Goal: Task Accomplishment & Management: Use online tool/utility

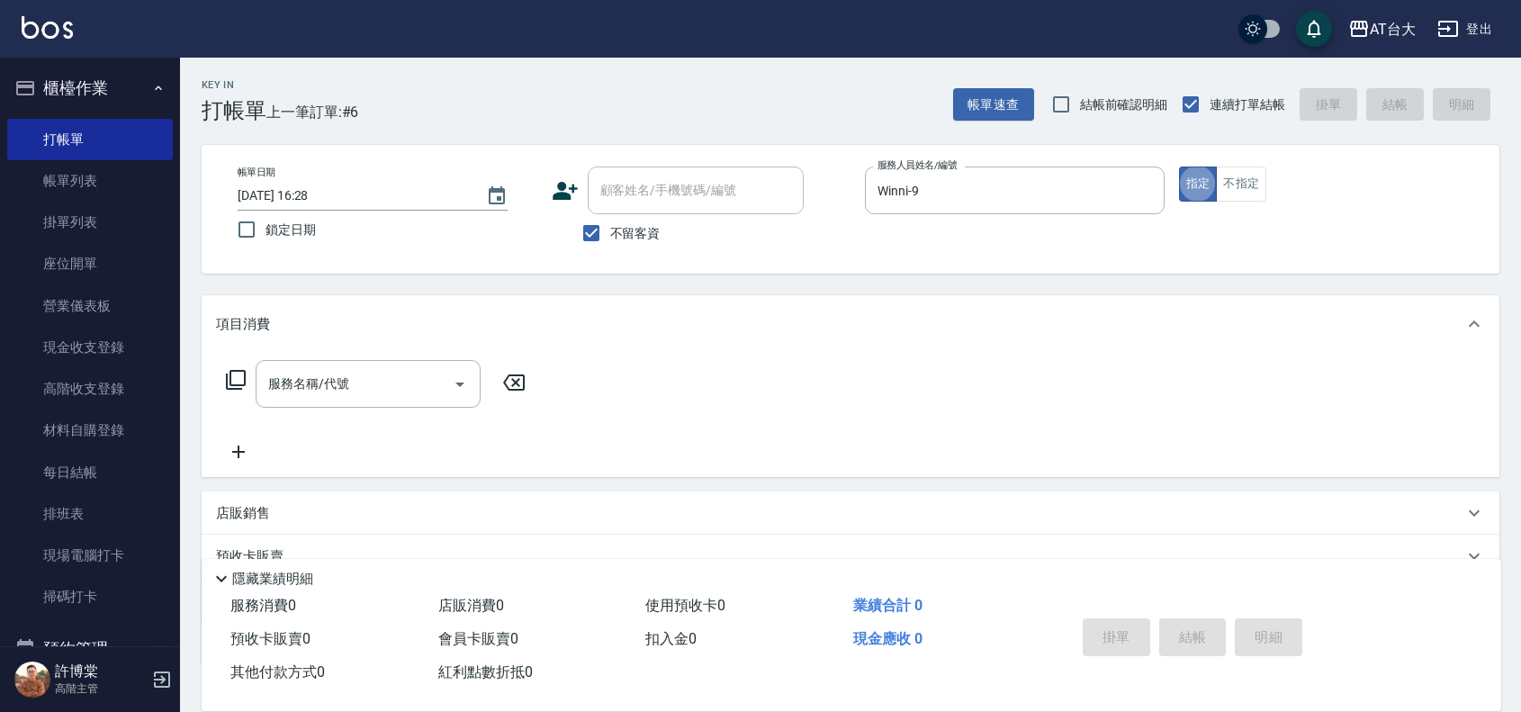
type button "true"
click at [387, 387] on input "服務名稱/代號" at bounding box center [355, 383] width 182 height 31
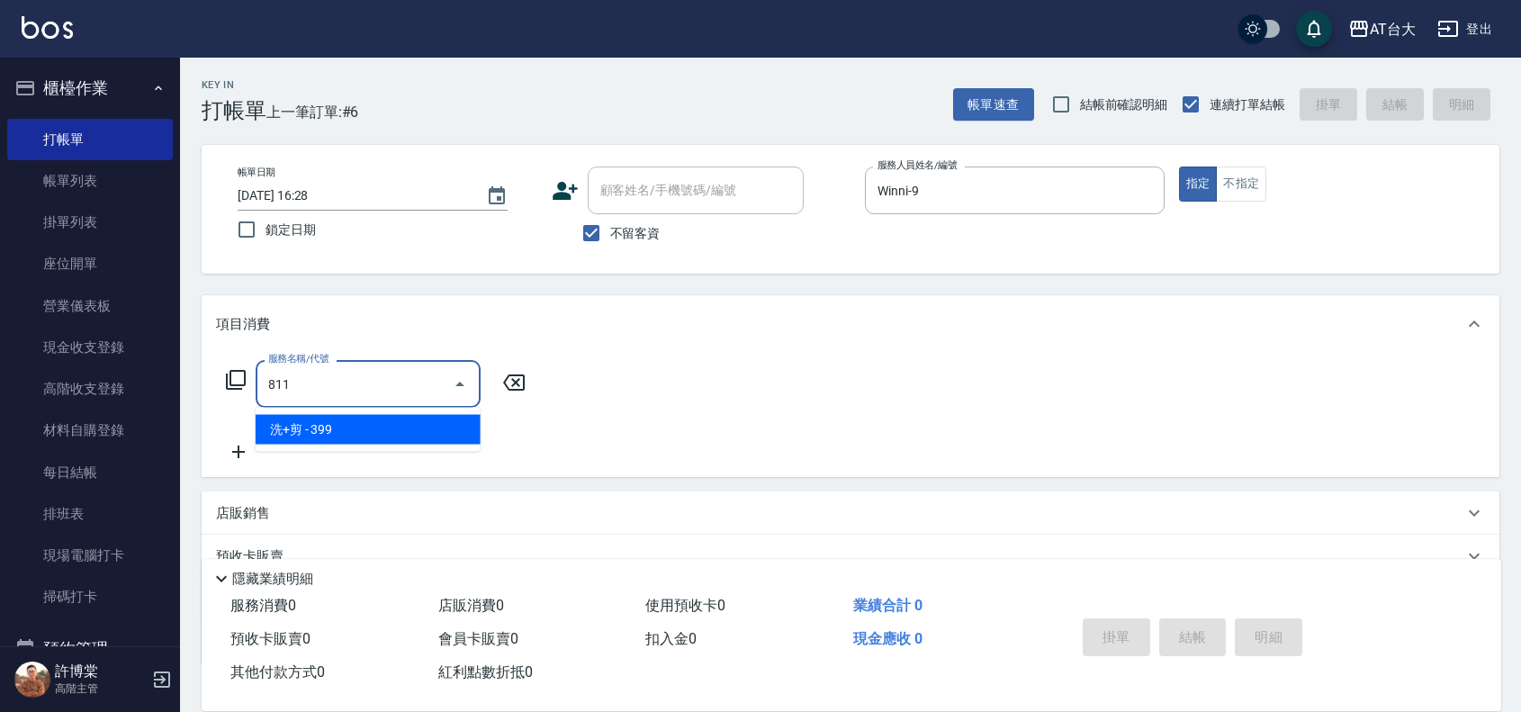
type input "洗+剪(811)"
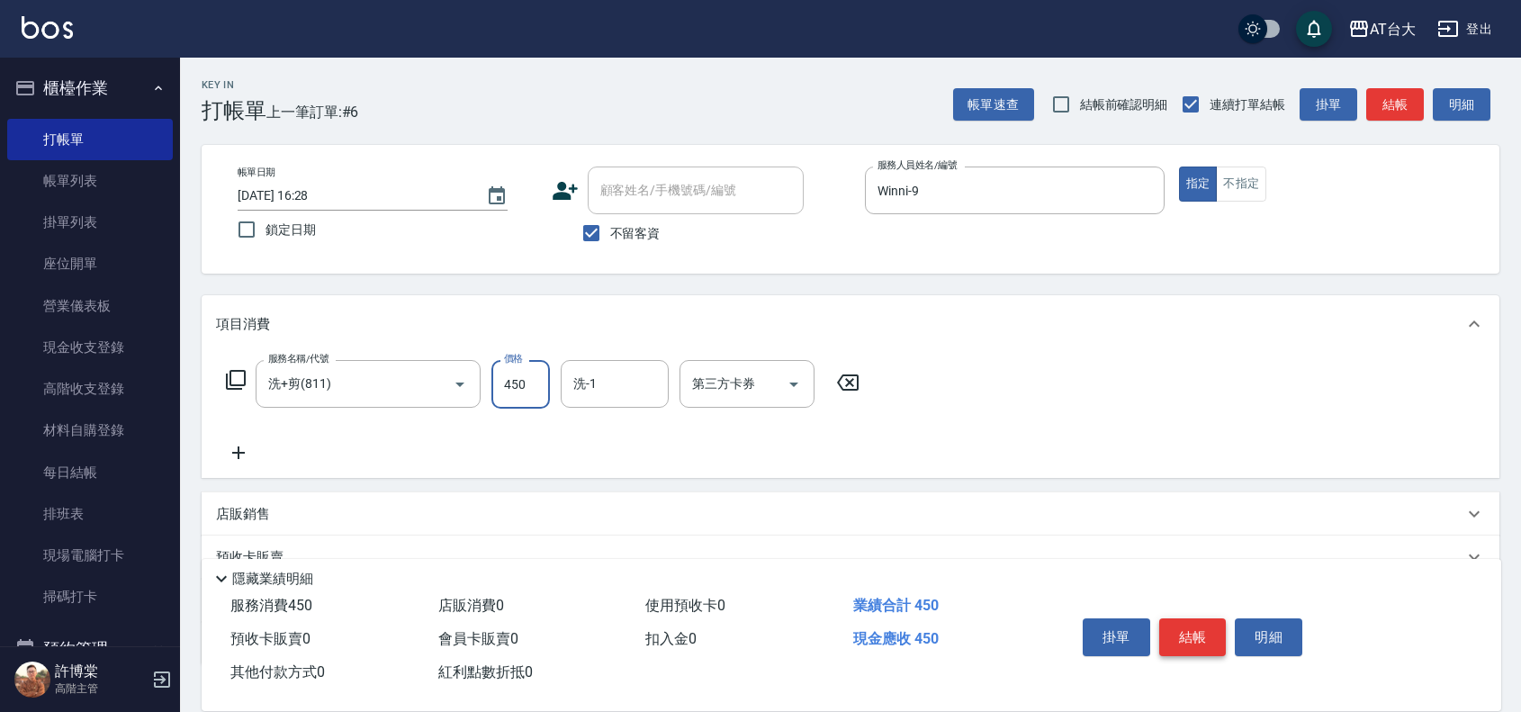
type input "450"
click at [1180, 628] on button "結帳" at bounding box center [1192, 637] width 67 height 38
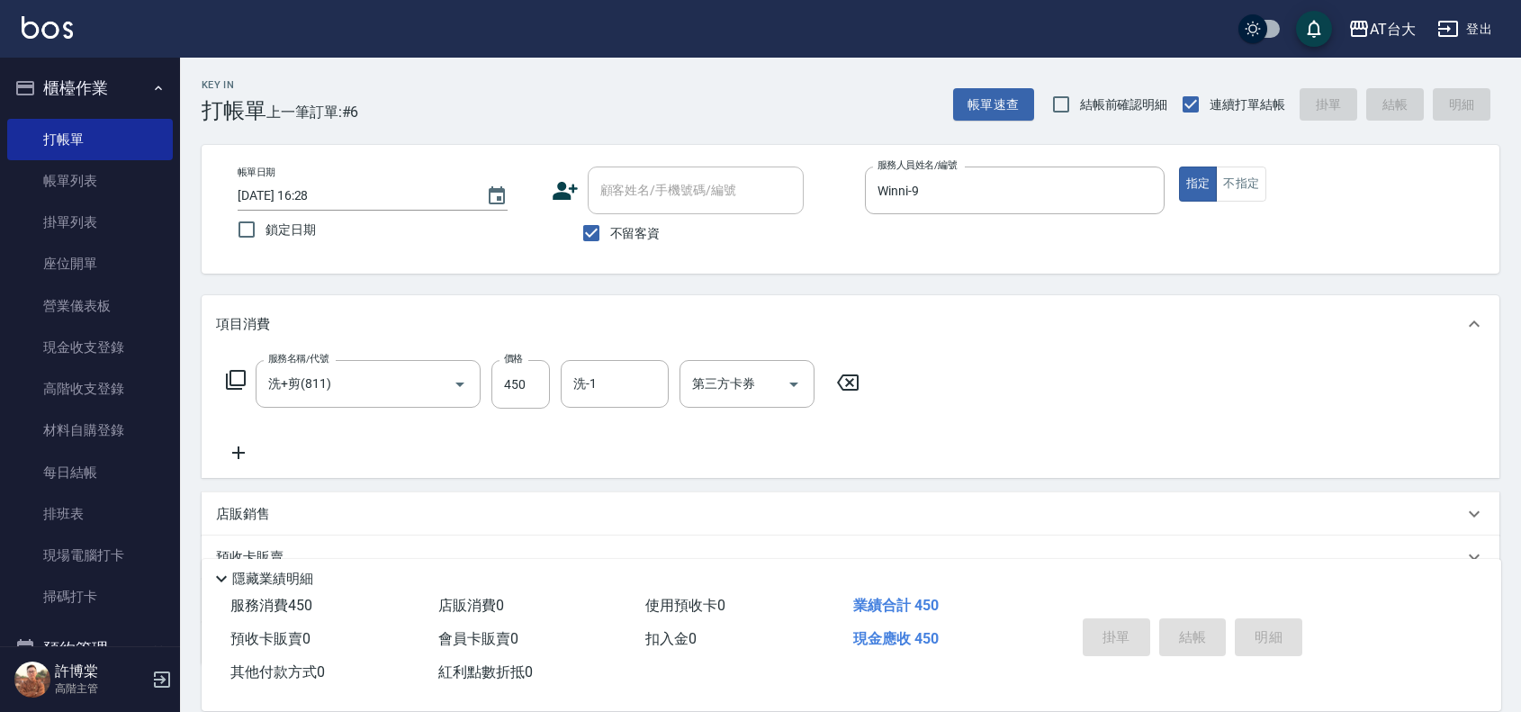
type input "[DATE] 17:08"
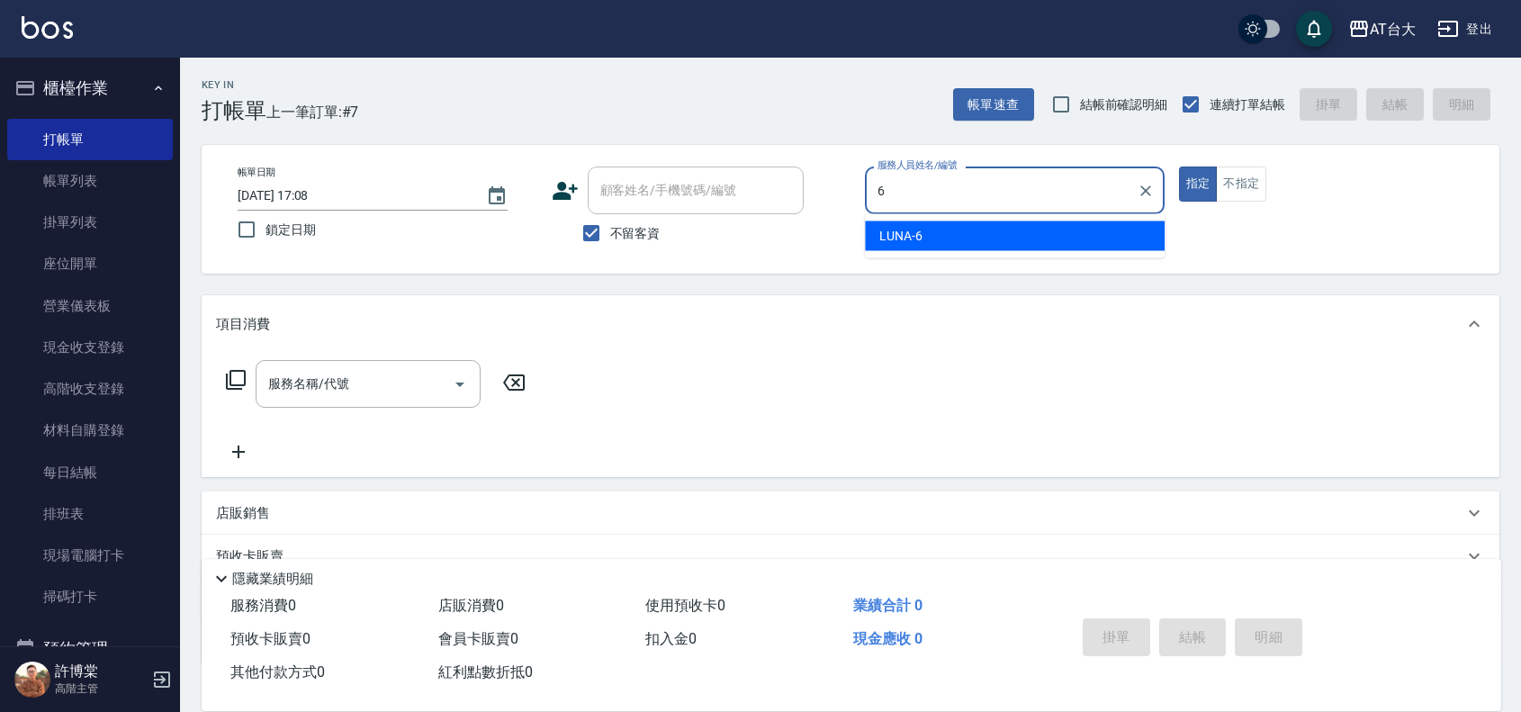
type input "LUNA-6"
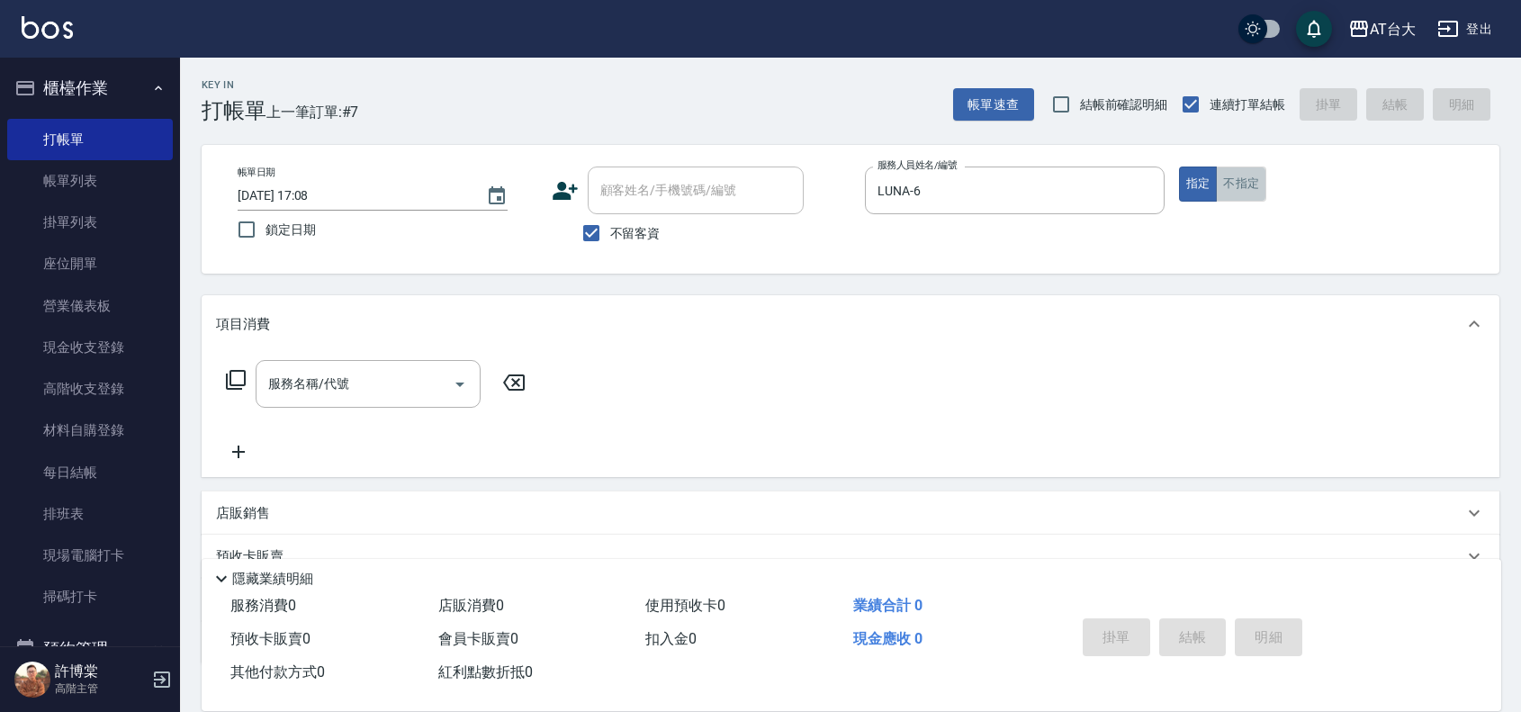
click at [1237, 166] on button "不指定" at bounding box center [1241, 183] width 50 height 35
type button "false"
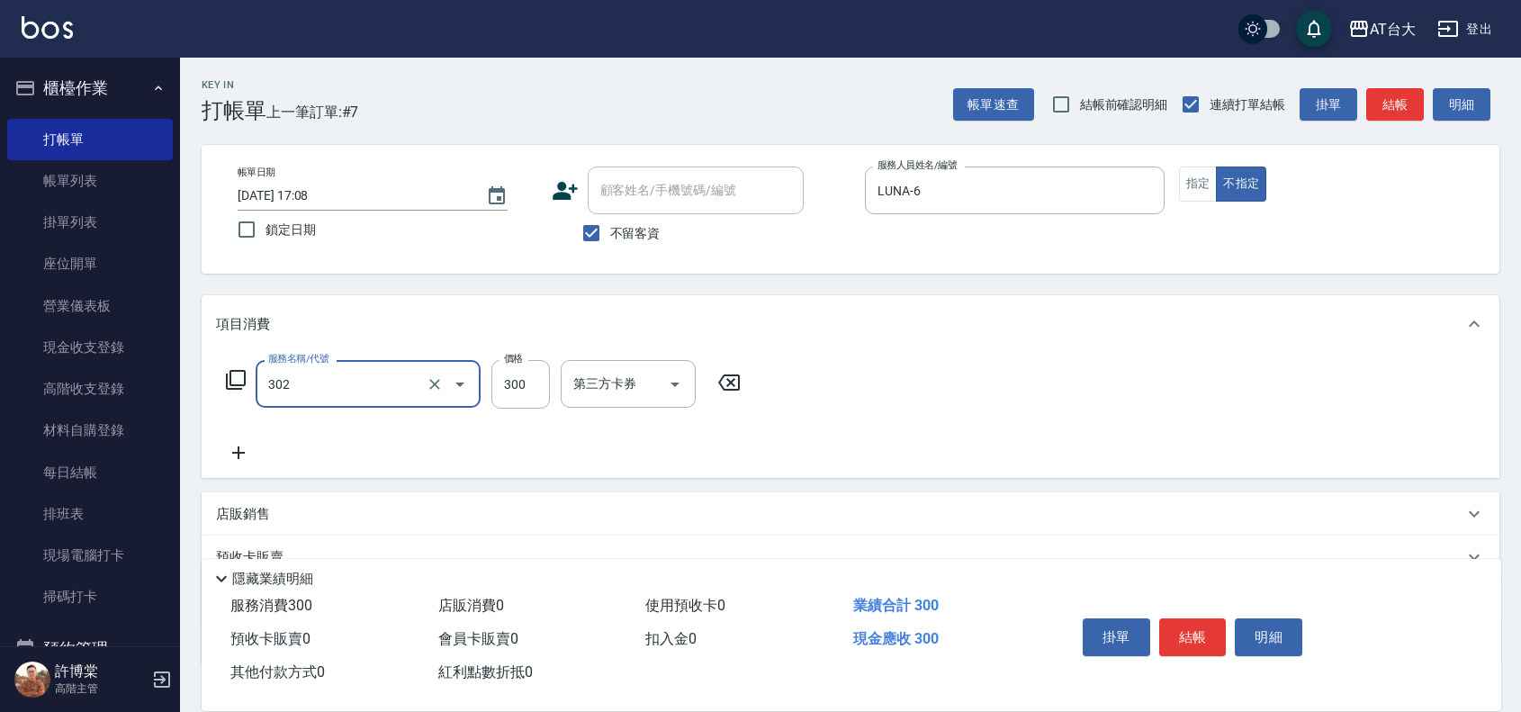
type input "剪髮(302)"
type input "250"
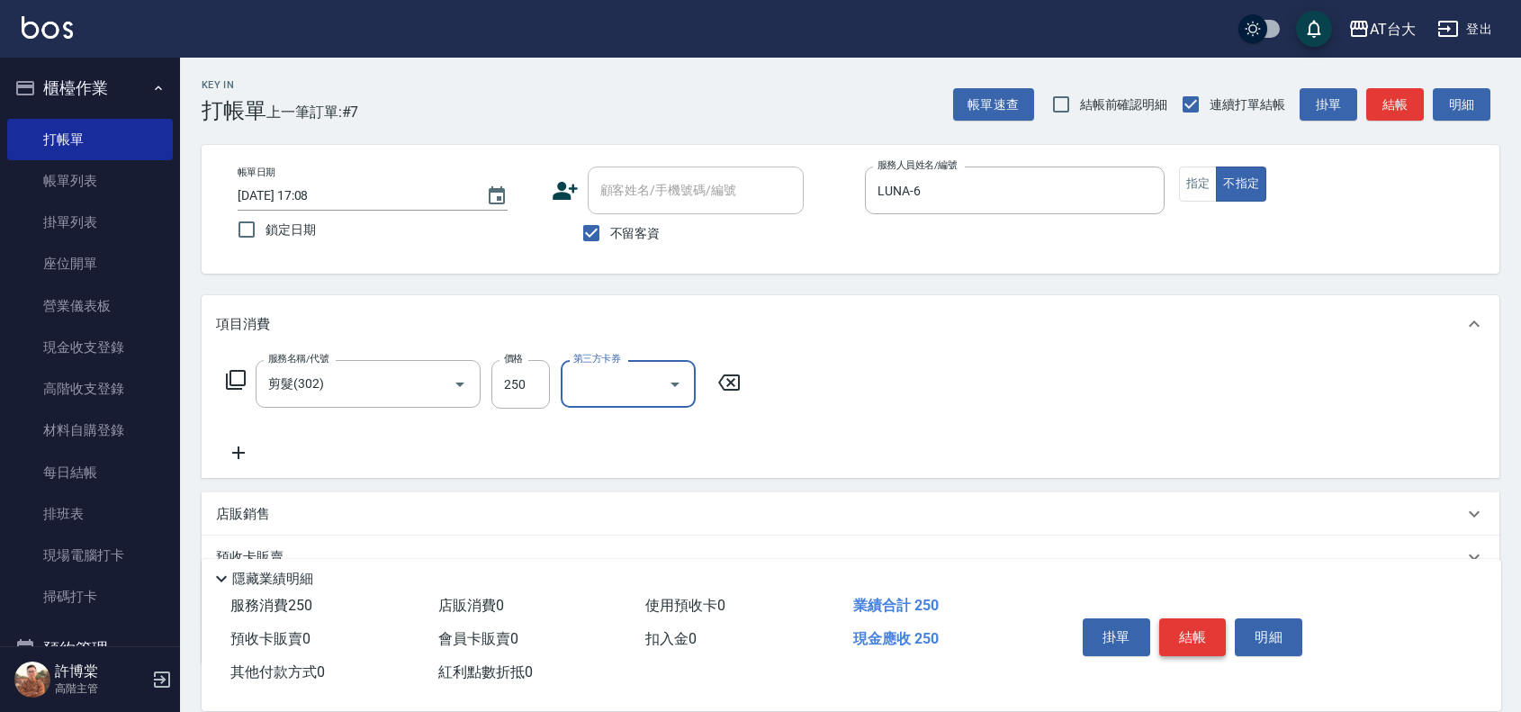
click at [1189, 631] on button "結帳" at bounding box center [1192, 637] width 67 height 38
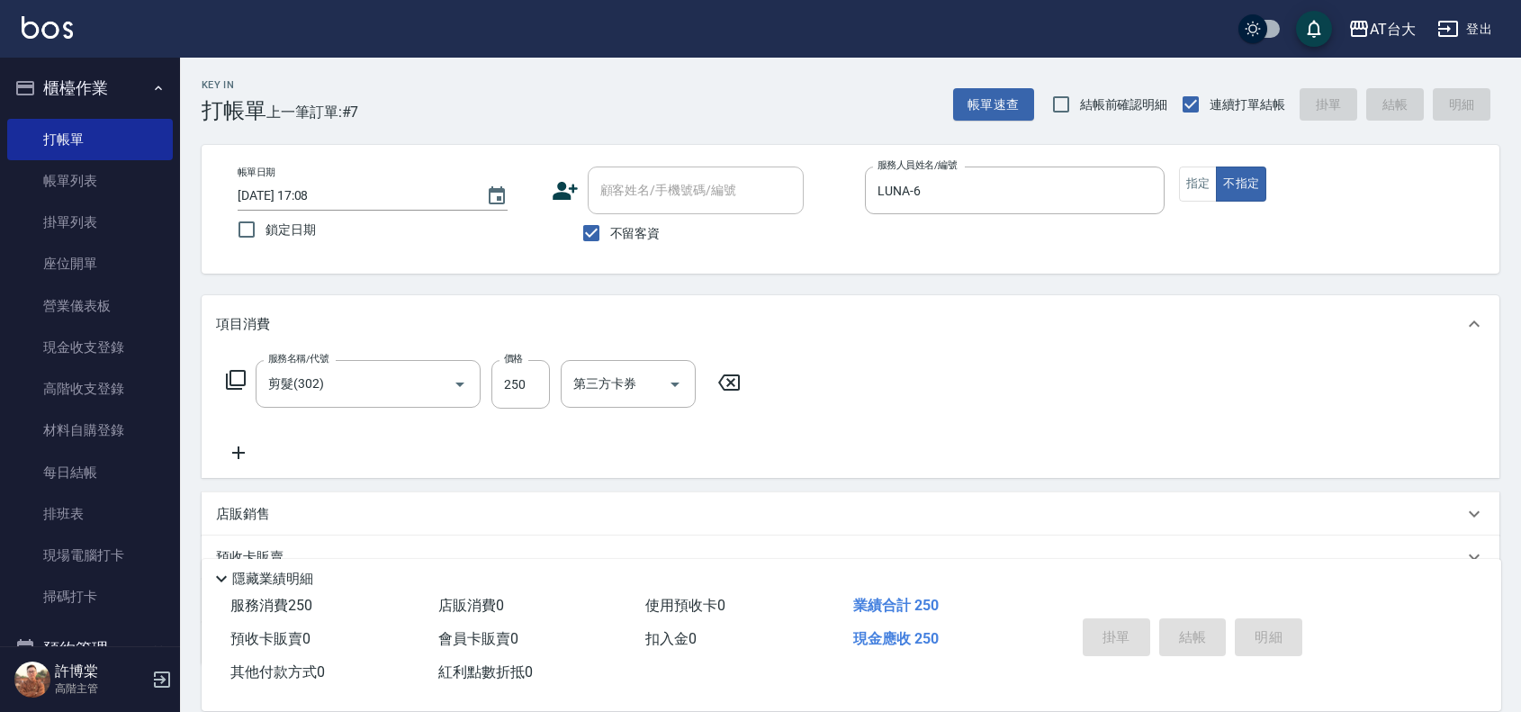
type input "[DATE] 17:09"
